Goal: Check status: Check status

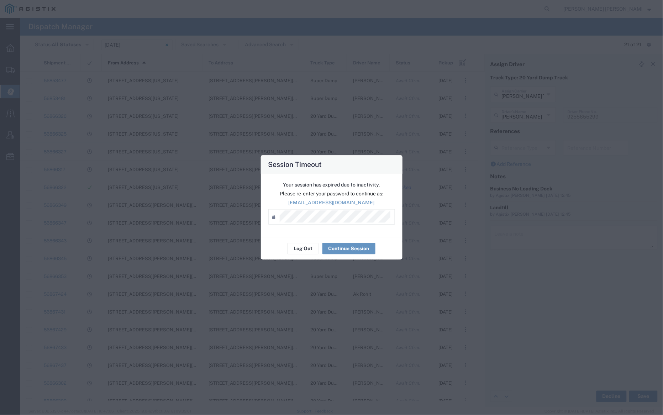
scroll to position [44, 0]
click at [308, 249] on button "Log Out" at bounding box center [302, 248] width 31 height 11
